Goal: Information Seeking & Learning: Learn about a topic

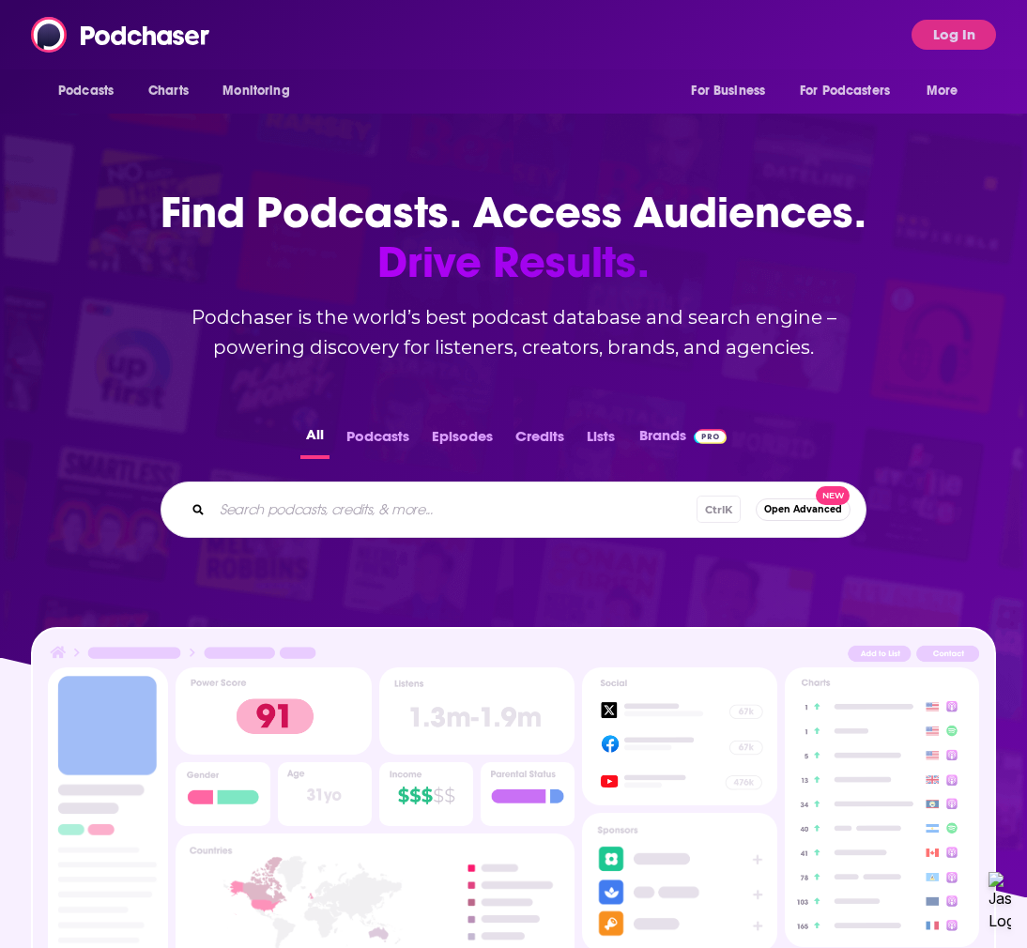
click at [912, 44] on span "Log In" at bounding box center [954, 35] width 85 height 30
click at [924, 31] on button "Log In" at bounding box center [954, 35] width 85 height 30
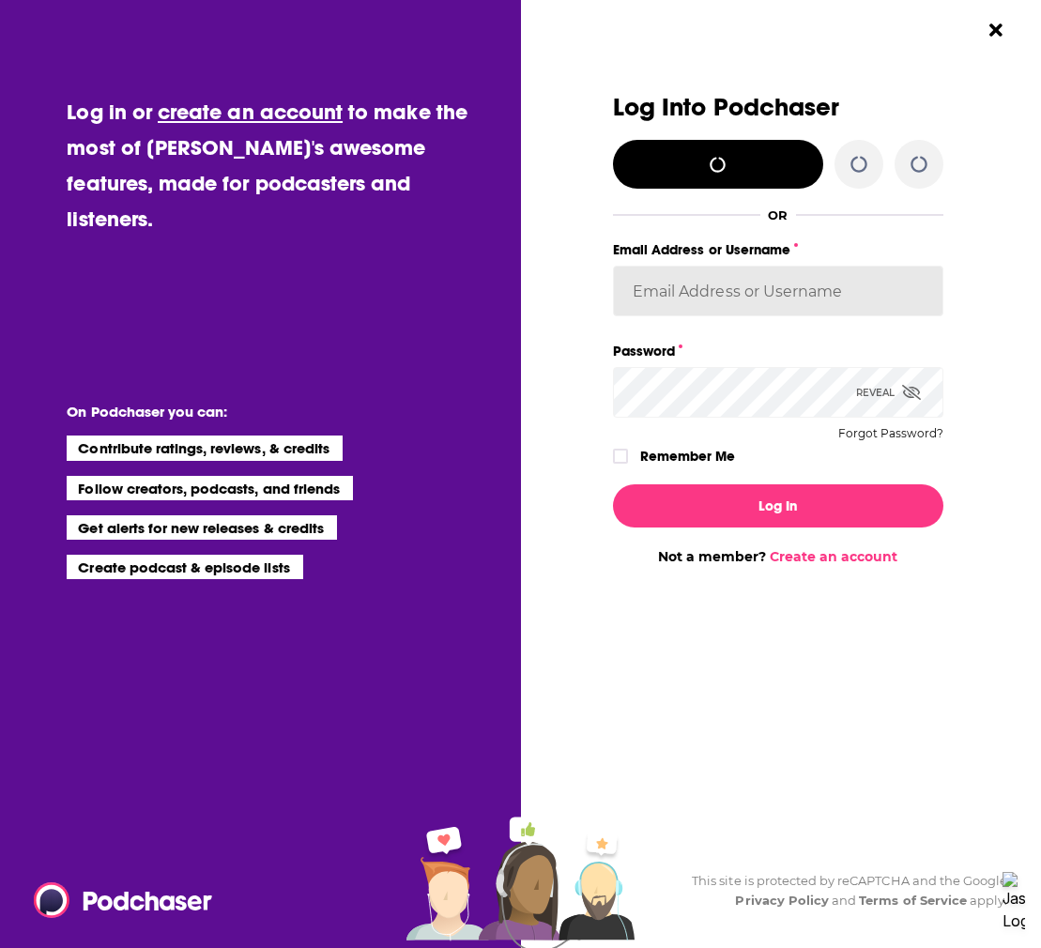
type input "mmullin"
click at [717, 304] on input "mmullin" at bounding box center [778, 291] width 331 height 51
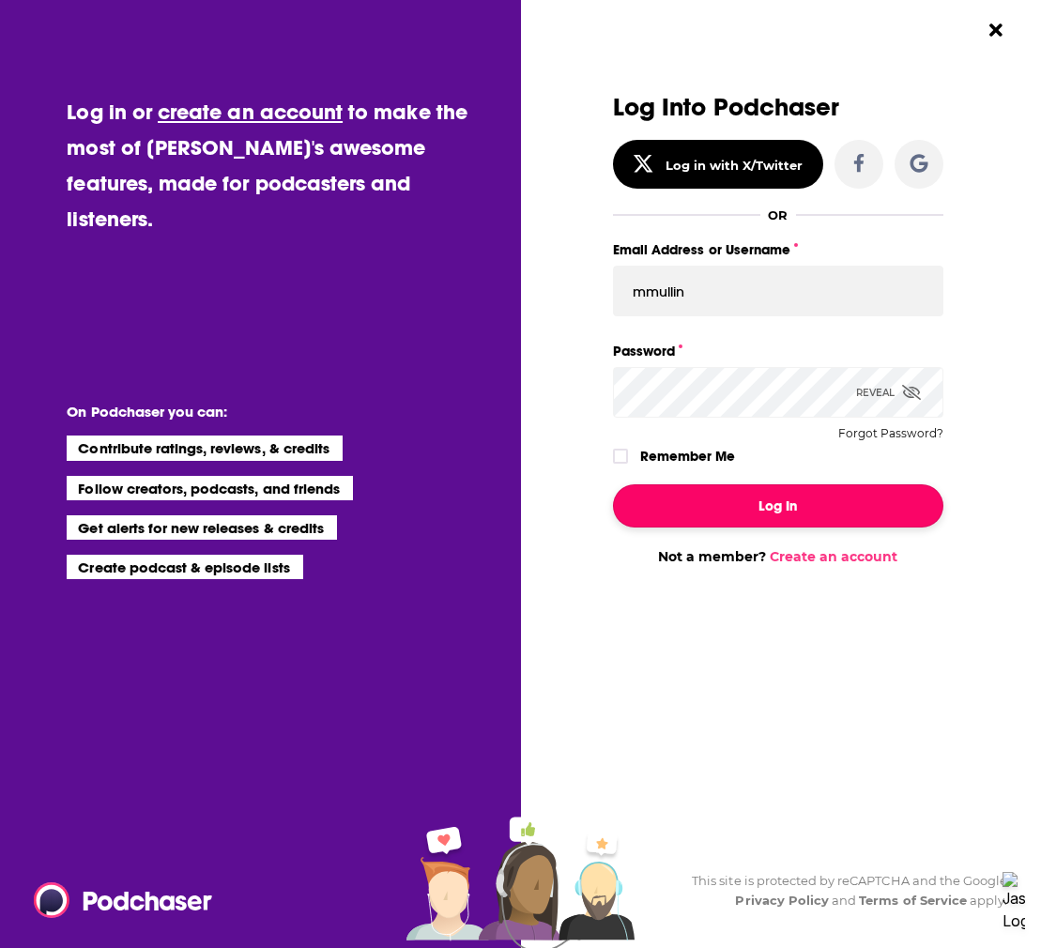
click at [767, 505] on button "Log In" at bounding box center [778, 506] width 331 height 43
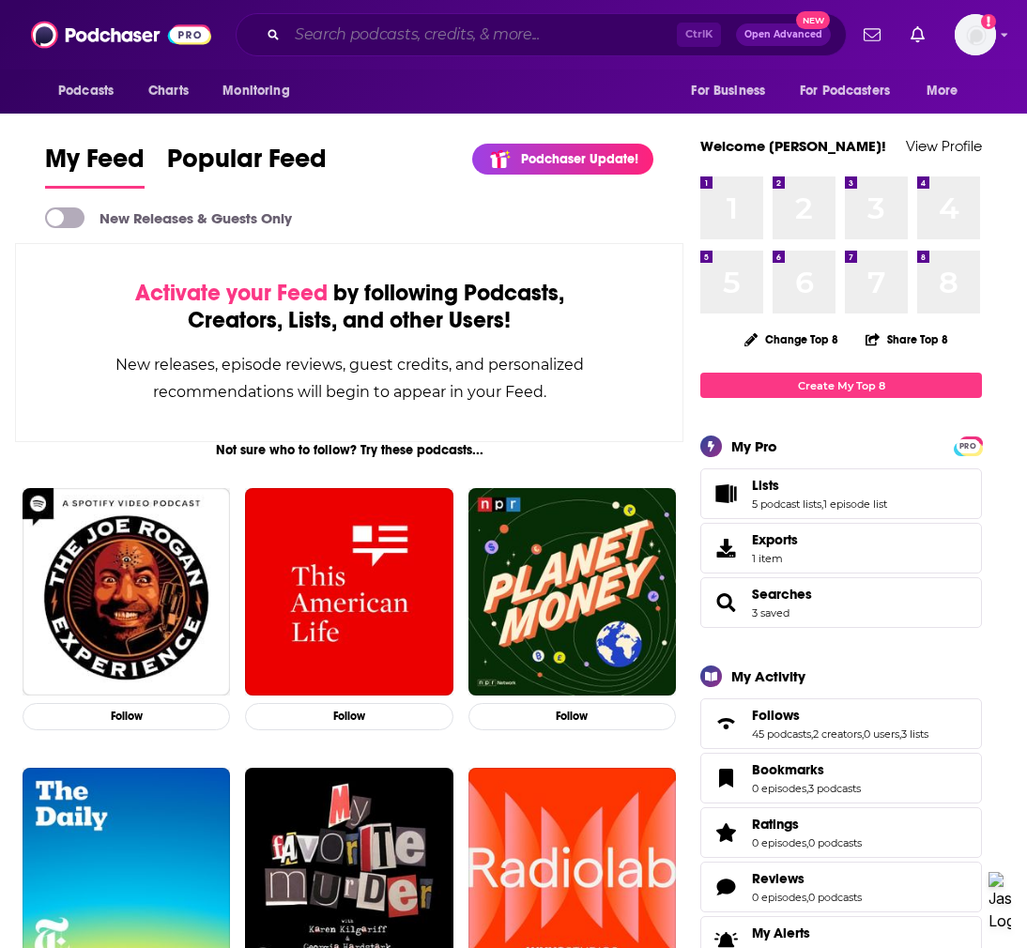
click at [335, 40] on input "Search podcasts, credits, & more..." at bounding box center [482, 35] width 390 height 30
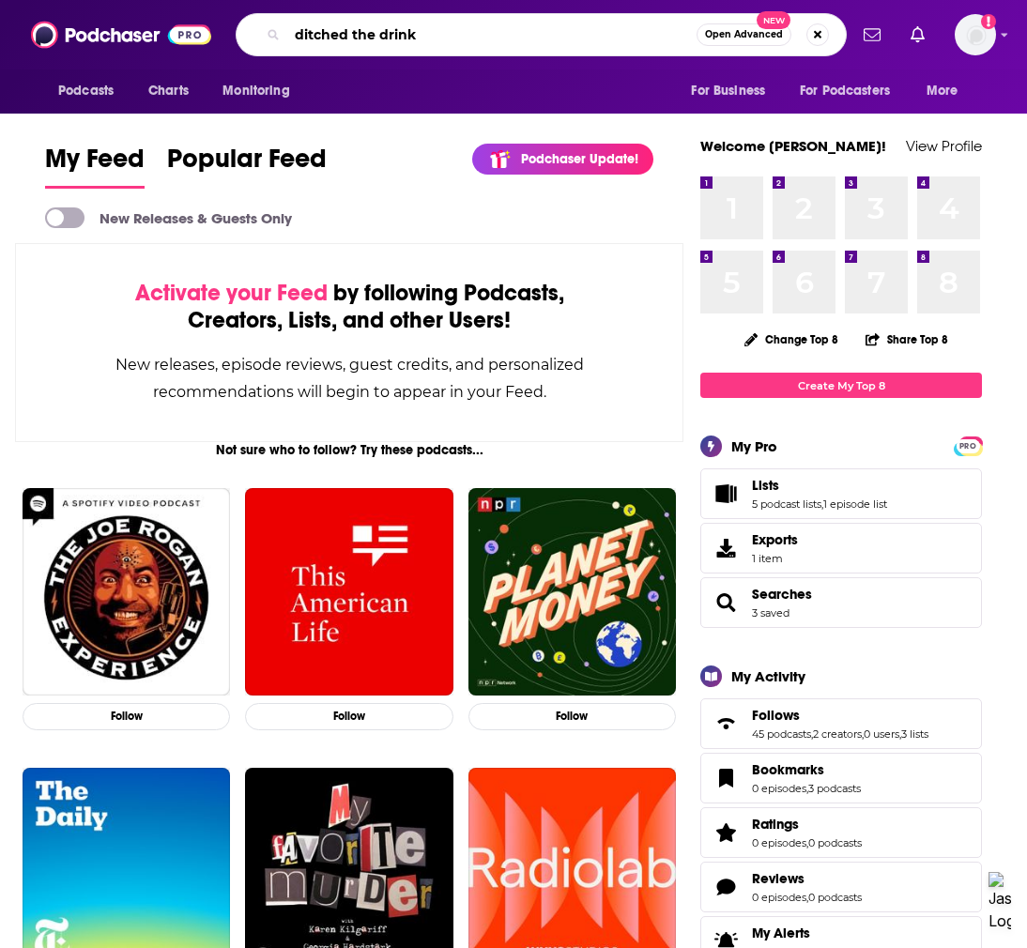
type input "ditched the drink"
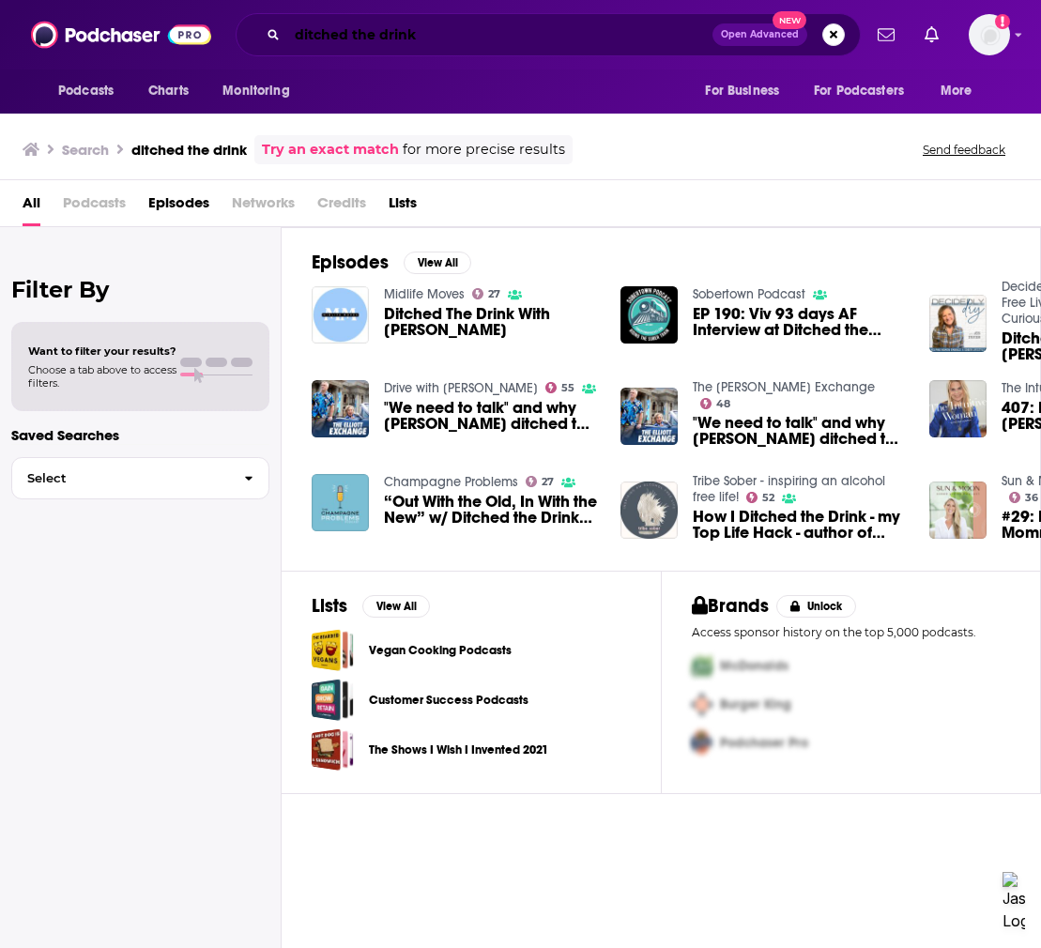
click at [437, 41] on input "ditched the drink" at bounding box center [499, 35] width 425 height 30
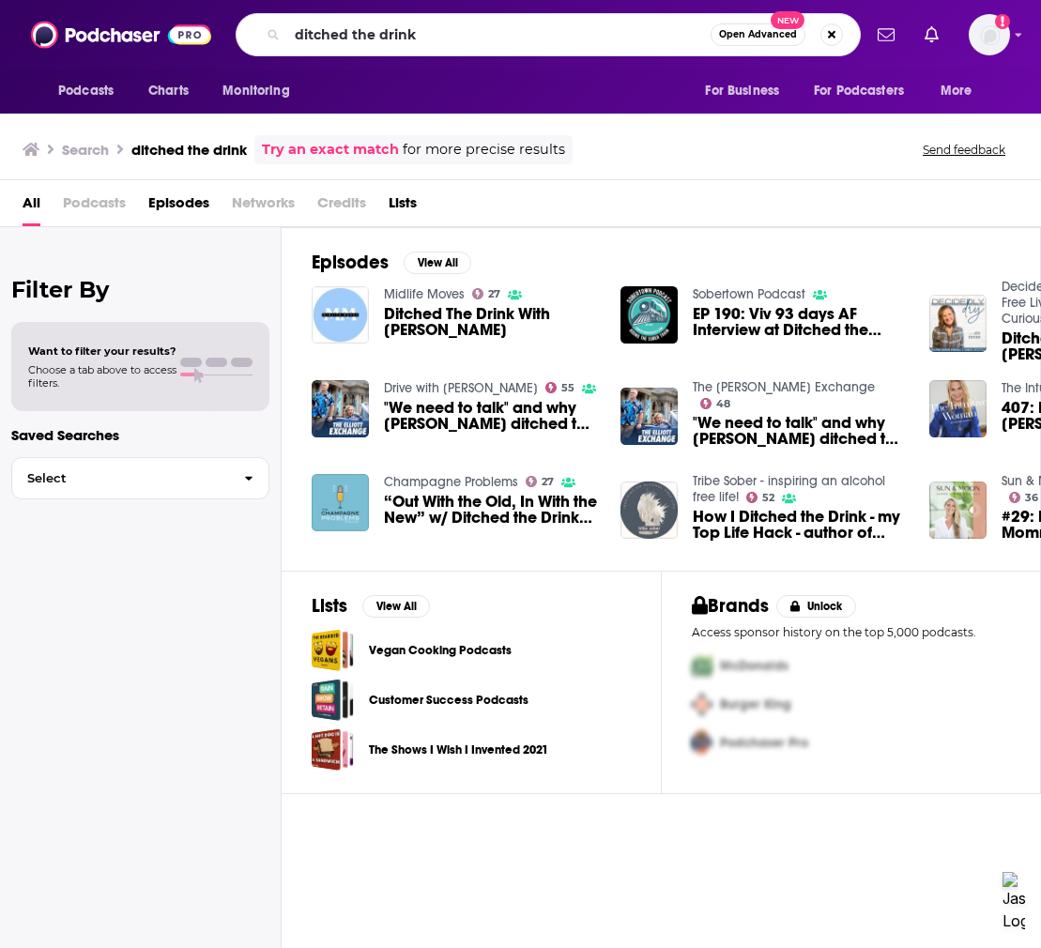
click at [117, 217] on span "Podcasts" at bounding box center [94, 207] width 63 height 39
click at [114, 202] on span "Podcasts" at bounding box center [94, 207] width 63 height 39
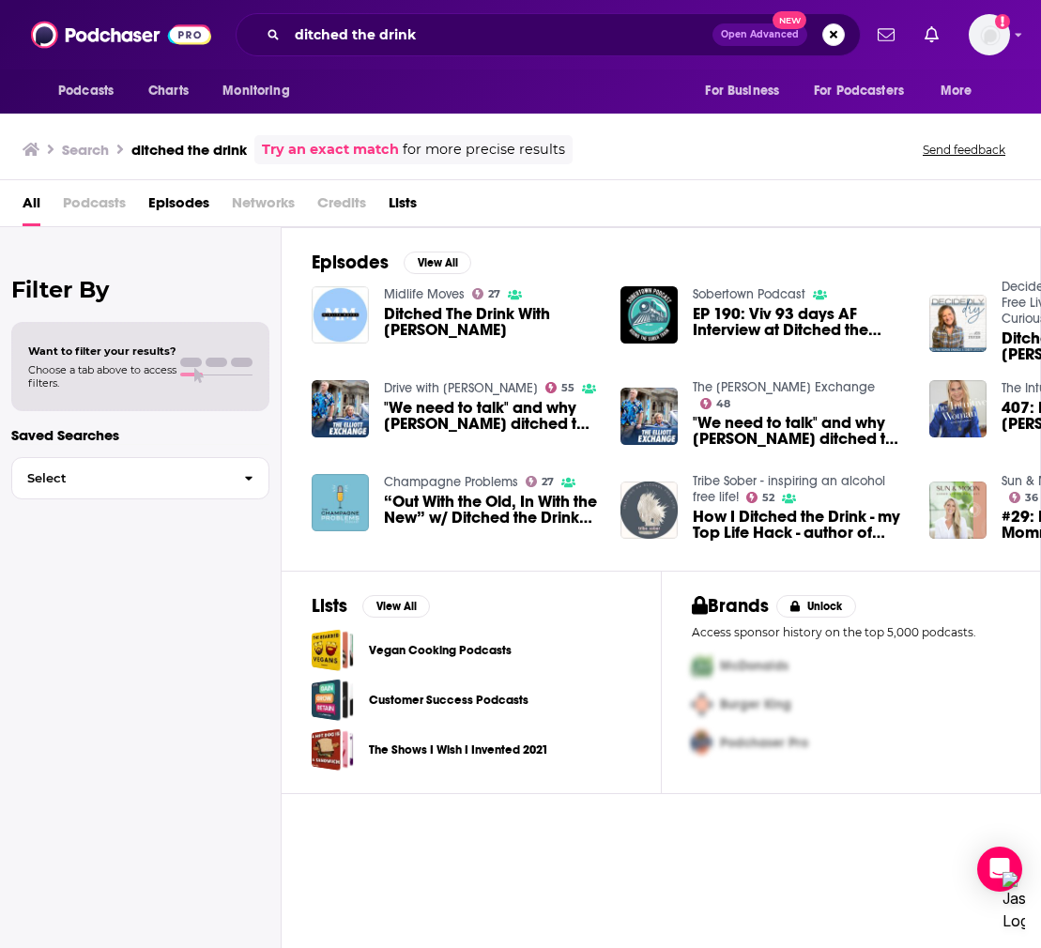
click at [116, 201] on span "Podcasts" at bounding box center [94, 207] width 63 height 39
click at [116, 208] on span "Podcasts" at bounding box center [94, 207] width 63 height 39
click at [452, 30] on input "ditched the drink" at bounding box center [499, 35] width 425 height 30
